Goal: Information Seeking & Learning: Learn about a topic

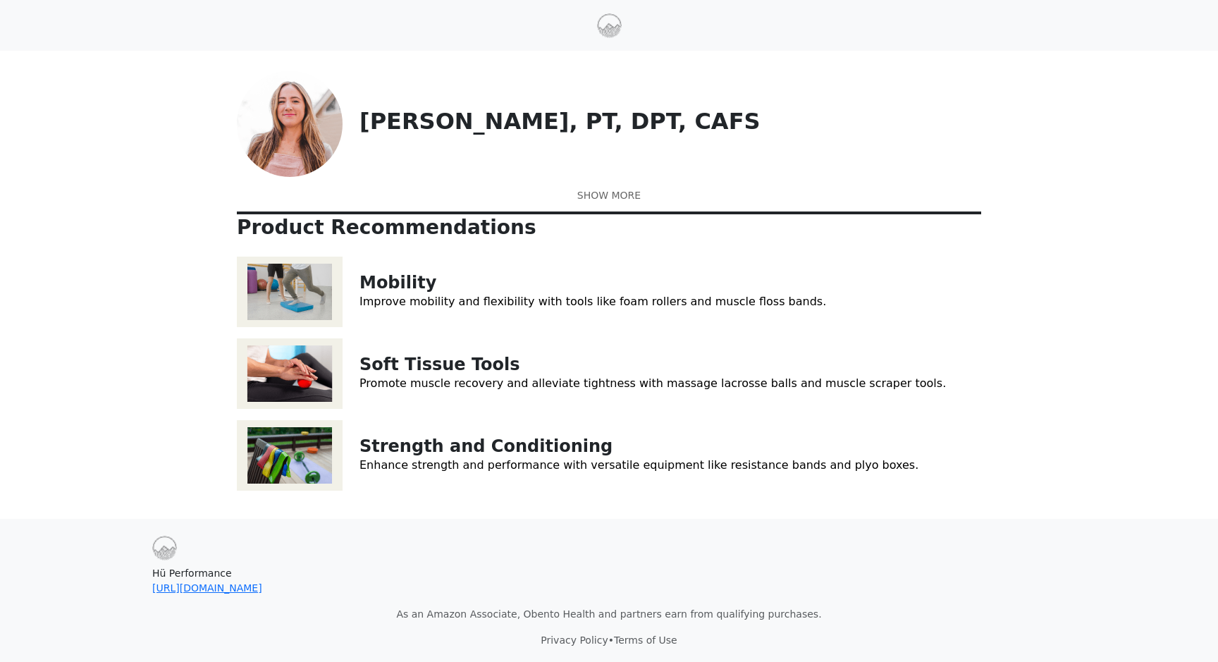
scroll to position [76, 0]
click at [395, 448] on link "Strength and Conditioning" at bounding box center [485, 446] width 253 height 20
click at [380, 376] on p "Promote muscle recovery and alleviate tightness with massage lacrosse balls and…" at bounding box center [669, 383] width 621 height 17
click at [388, 360] on link "Soft Tissue Tools" at bounding box center [439, 364] width 161 height 20
click at [361, 277] on link "Mobility" at bounding box center [397, 283] width 77 height 20
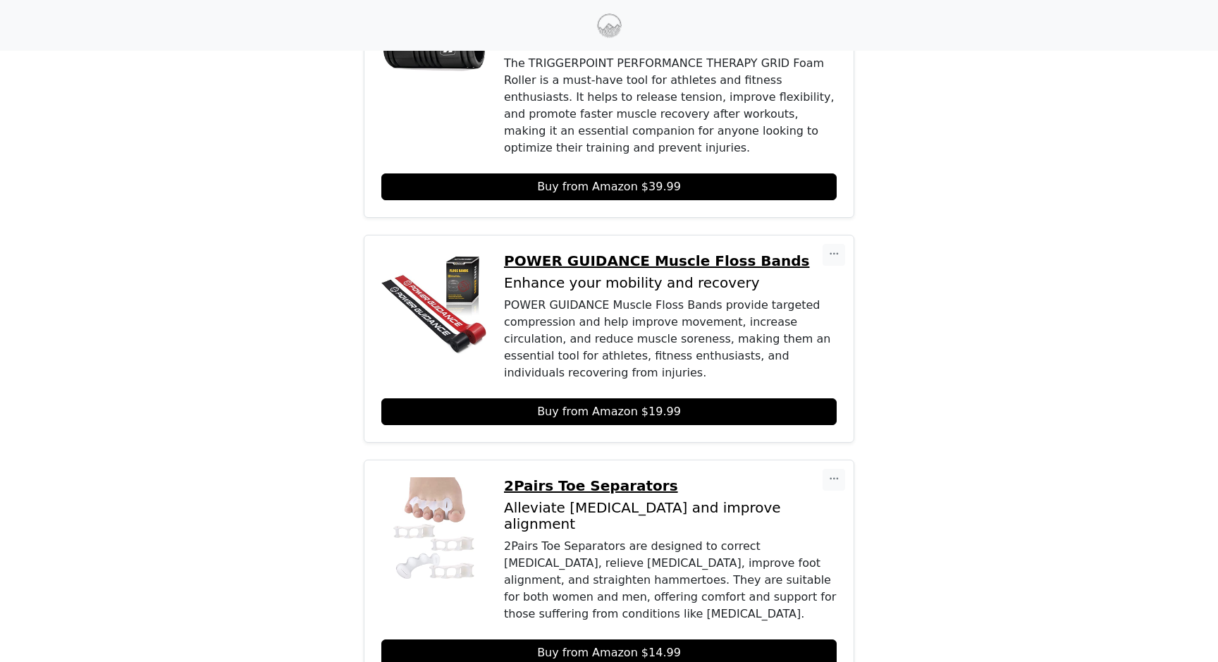
scroll to position [286, 0]
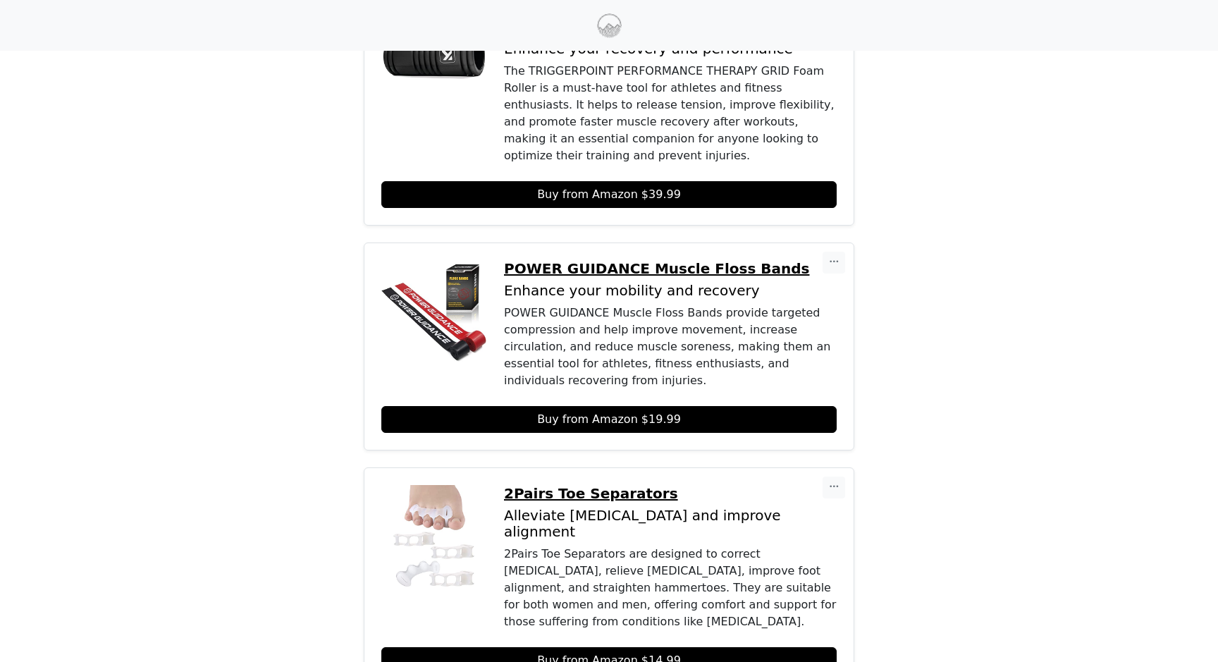
click at [632, 260] on p "POWER GUIDANCE Muscle Floss Bands" at bounding box center [670, 268] width 333 height 17
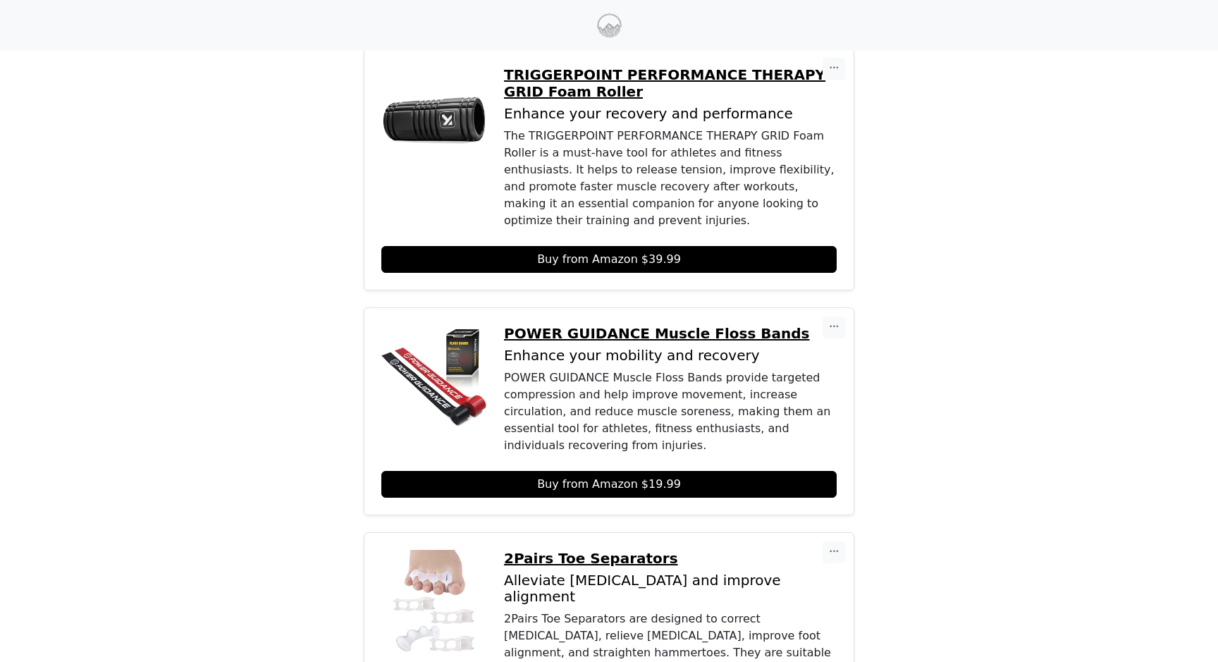
scroll to position [134, 0]
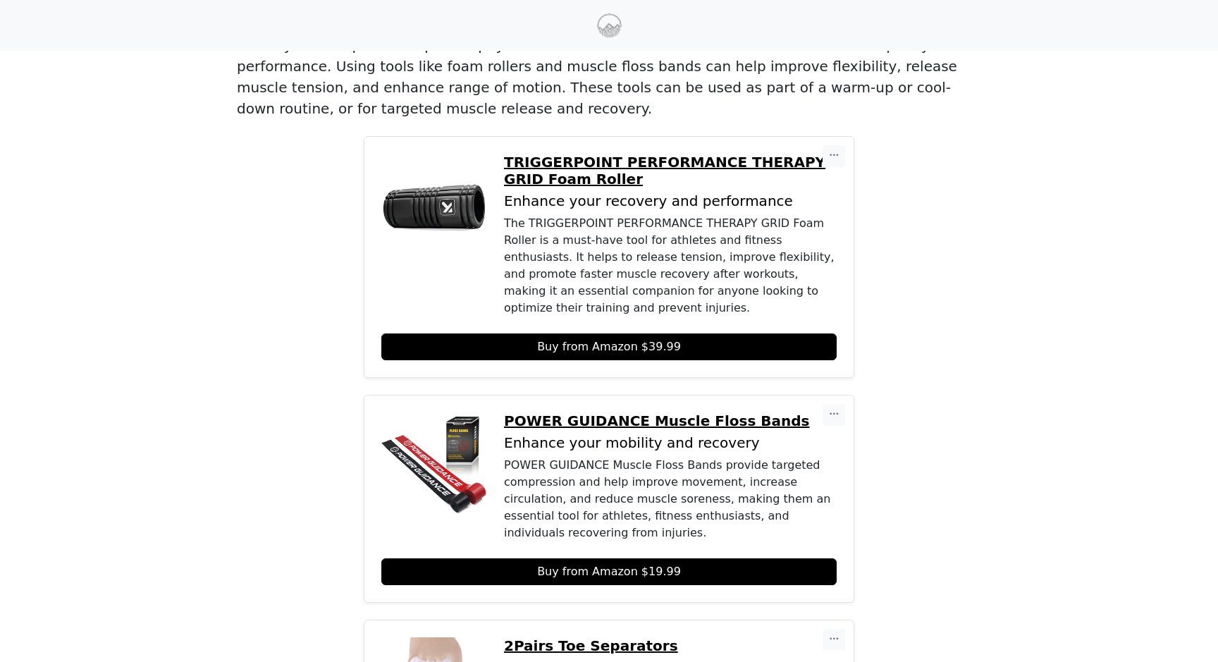
click at [625, 154] on p "TRIGGERPOINT PERFORMANCE THERAPY GRID Foam Roller" at bounding box center [670, 171] width 333 height 34
